Goal: Task Accomplishment & Management: Use online tool/utility

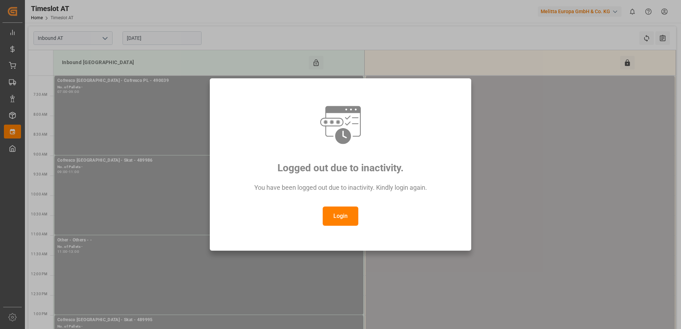
click at [337, 218] on button "Login" at bounding box center [341, 215] width 36 height 19
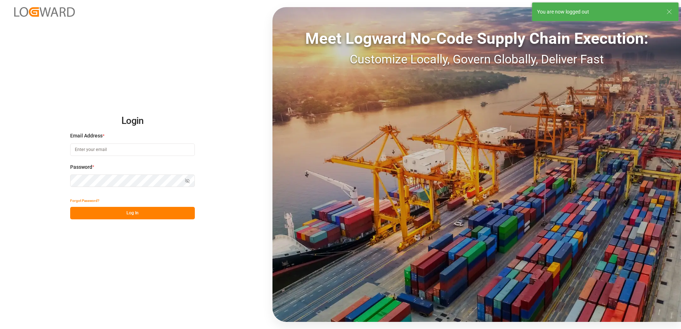
type input "anton.moeller@melitta.at"
click at [133, 214] on button "Log In" at bounding box center [132, 213] width 125 height 12
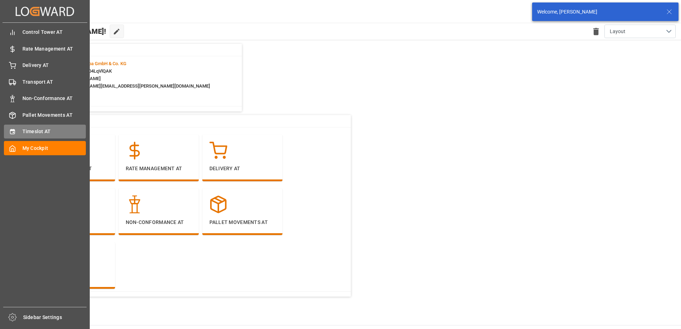
click at [35, 131] on span "Timeslot AT" at bounding box center [54, 131] width 64 height 7
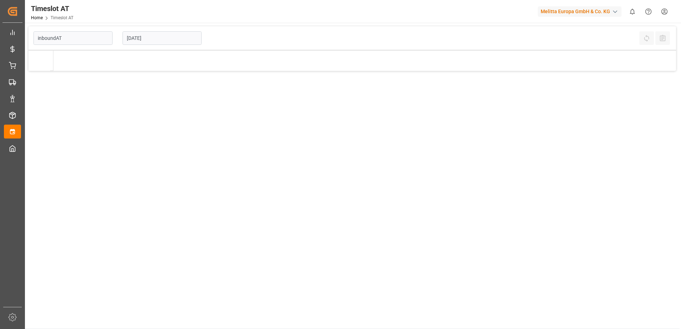
type input "Inbound AT"
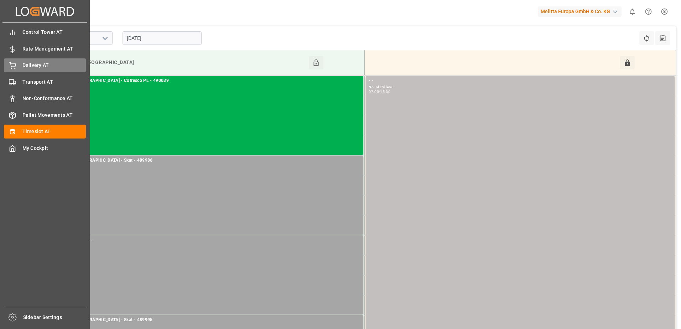
click at [17, 65] on div "Delivery AT Delivery AT" at bounding box center [45, 65] width 82 height 14
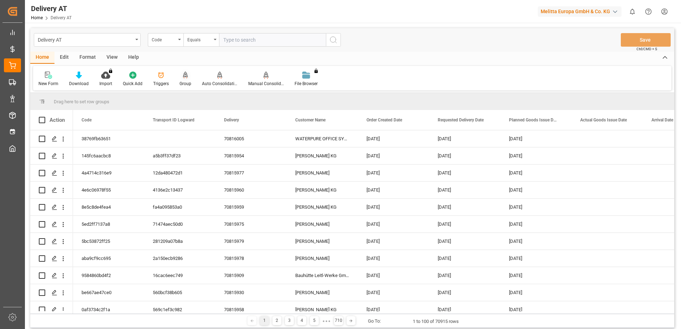
click at [184, 78] on icon at bounding box center [185, 75] width 5 height 7
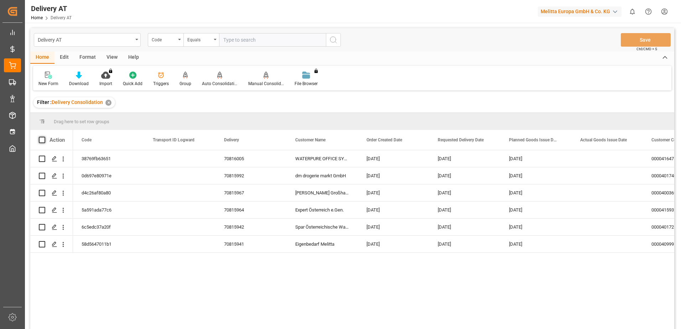
click at [43, 139] on span at bounding box center [42, 140] width 6 height 6
click at [44, 137] on input "checkbox" at bounding box center [44, 137] width 0 height 0
checkbox input "true"
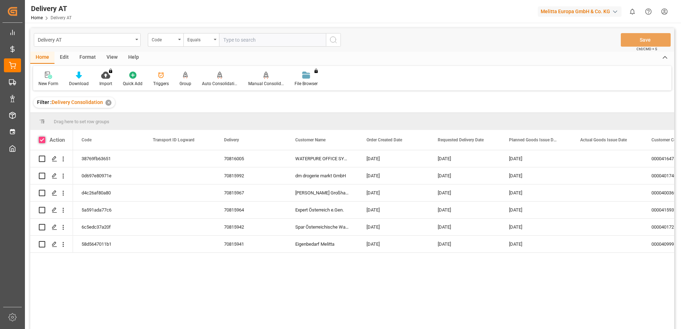
checkbox input "true"
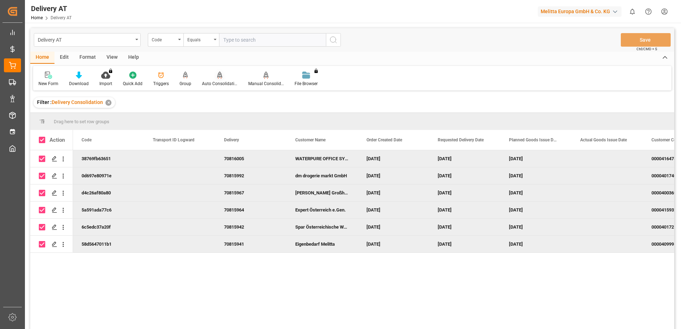
click at [215, 80] on div "Auto Consolidation" at bounding box center [219, 79] width 46 height 16
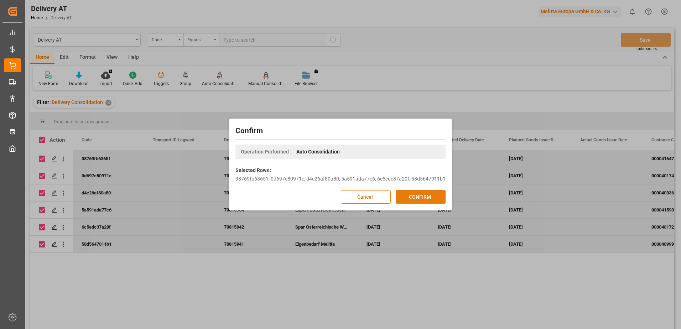
click at [428, 198] on button "CONFIRM" at bounding box center [420, 197] width 50 height 14
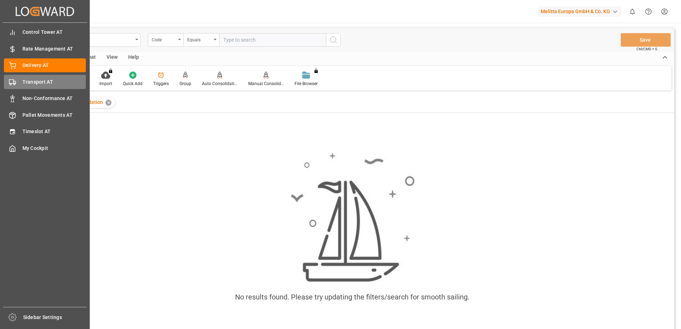
click at [11, 79] on rect at bounding box center [11, 81] width 4 height 4
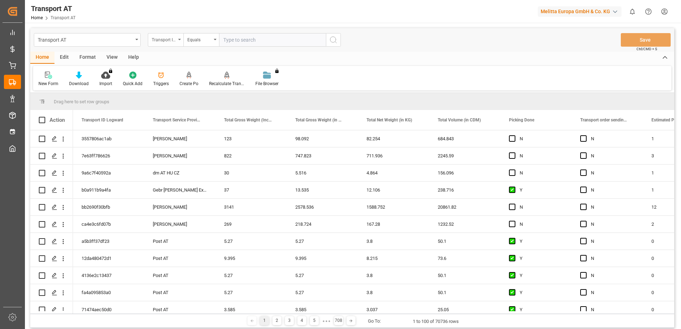
click at [176, 38] on div "Transport ID Logward" at bounding box center [166, 40] width 36 height 14
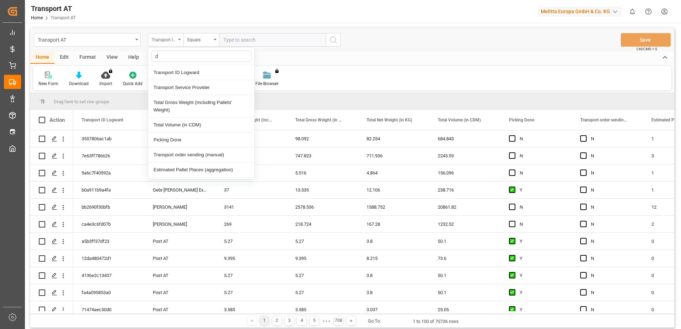
type input "do"
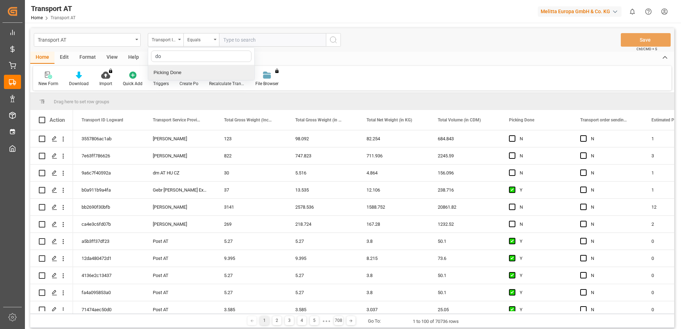
click at [181, 74] on div "Picking Done" at bounding box center [201, 72] width 106 height 15
click at [268, 41] on input "text" at bounding box center [272, 40] width 107 height 14
type input "Y"
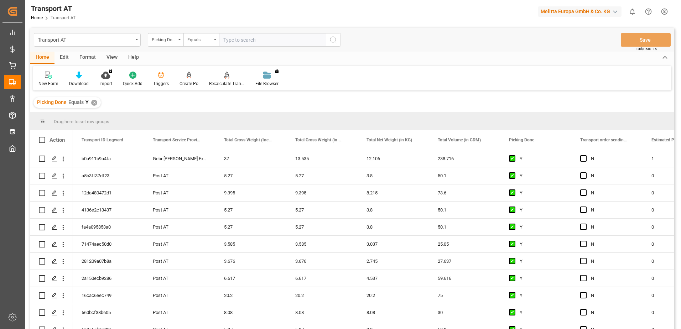
click at [179, 42] on div "Picking Done" at bounding box center [166, 40] width 36 height 14
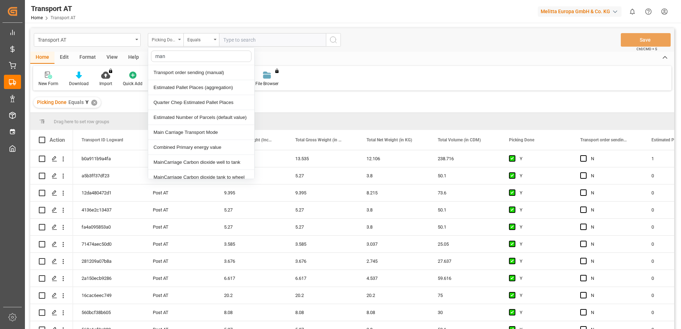
type input "manu"
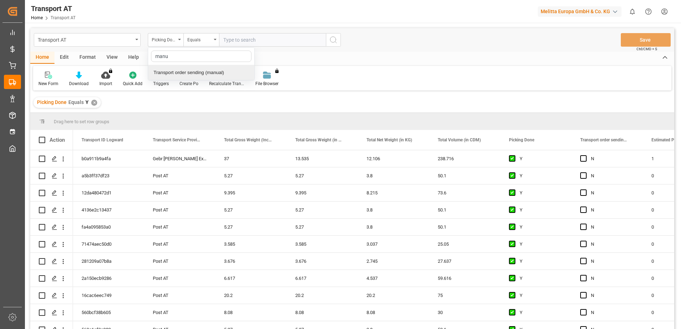
click at [179, 70] on div "Transport order sending (manual)" at bounding box center [201, 72] width 106 height 15
click at [254, 42] on input "text" at bounding box center [272, 40] width 107 height 14
type input "N"
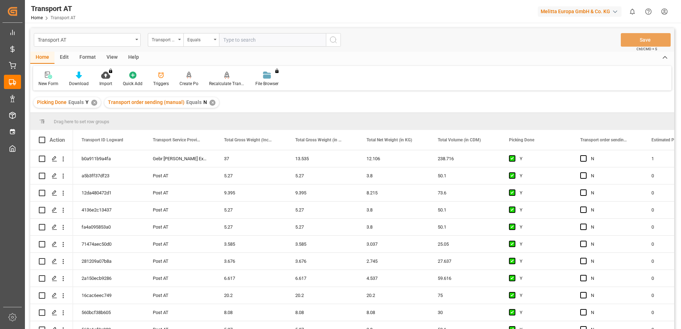
click at [114, 56] on div "View" at bounding box center [112, 58] width 22 height 12
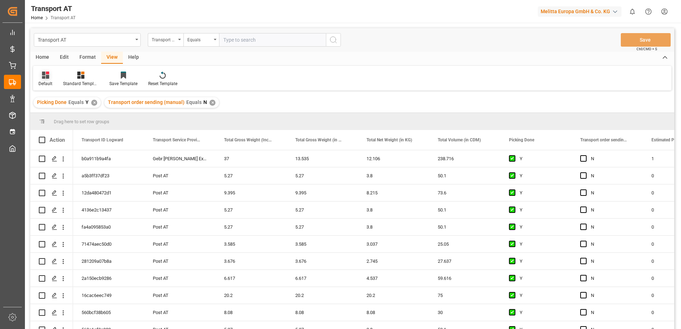
click at [40, 76] on div at bounding box center [45, 74] width 14 height 7
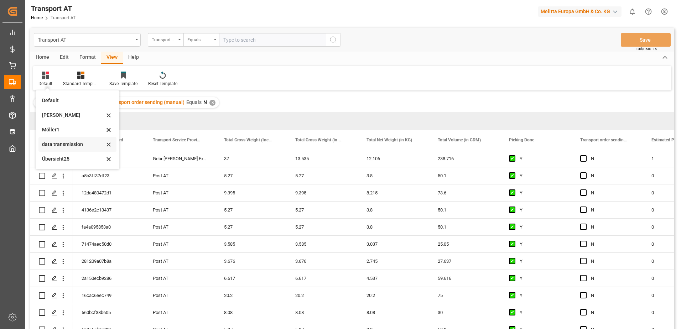
click at [54, 143] on div "data transmission" at bounding box center [73, 144] width 62 height 7
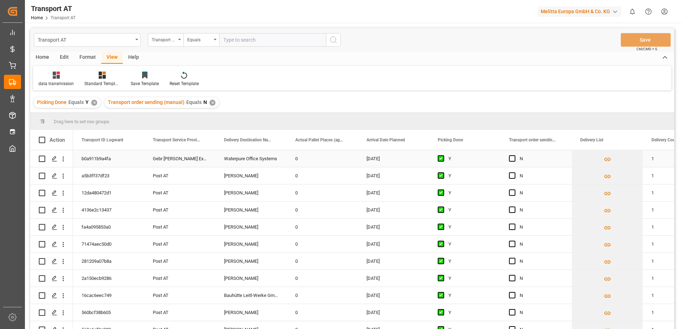
click at [316, 159] on div "0" at bounding box center [322, 158] width 71 height 17
click at [319, 162] on input "0" at bounding box center [322, 163] width 60 height 14
click at [514, 158] on span "Press SPACE to select this row." at bounding box center [512, 158] width 6 height 6
click at [514, 155] on input "Press SPACE to select this row." at bounding box center [514, 155] width 0 height 0
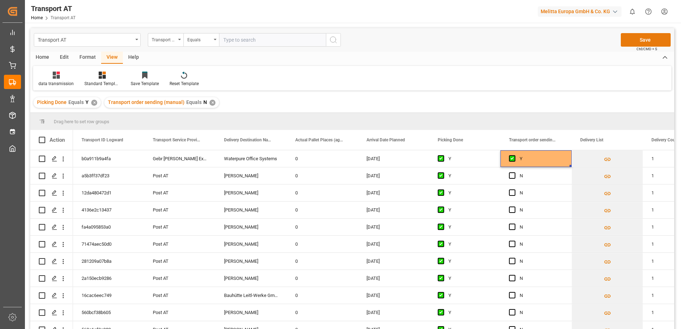
click at [649, 40] on button "Save" at bounding box center [645, 40] width 50 height 14
